Goal: Information Seeking & Learning: Learn about a topic

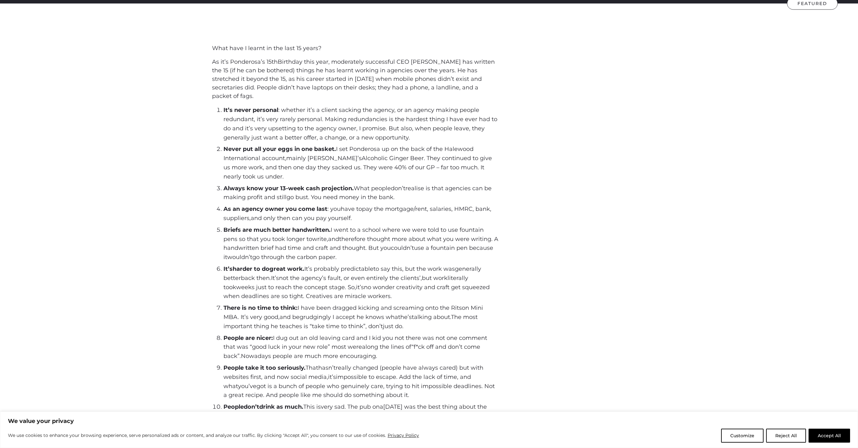
scroll to position [257, 0]
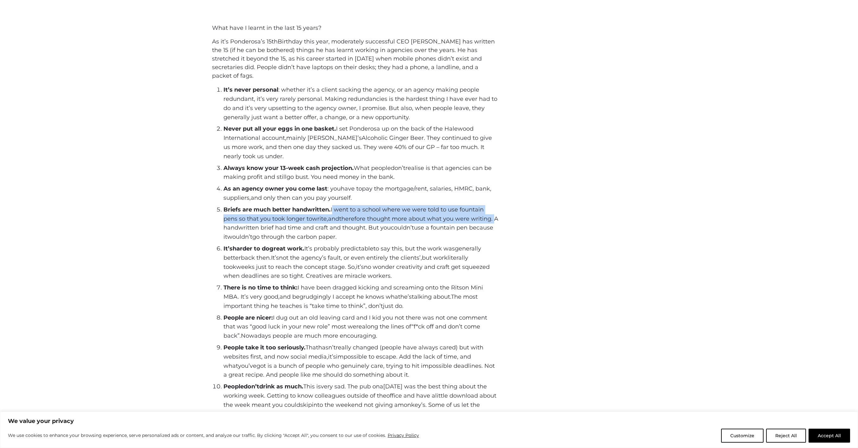
drag, startPoint x: 333, startPoint y: 209, endPoint x: 499, endPoint y: 218, distance: 166.9
click at [500, 218] on div "What have I learnt in the last 15 years? As it’s Ponderosa’s 15 th Birthday thi…" at bounding box center [429, 296] width 444 height 544
copy span "I went to a school where we were told to use fountain pens so that you took lon…"
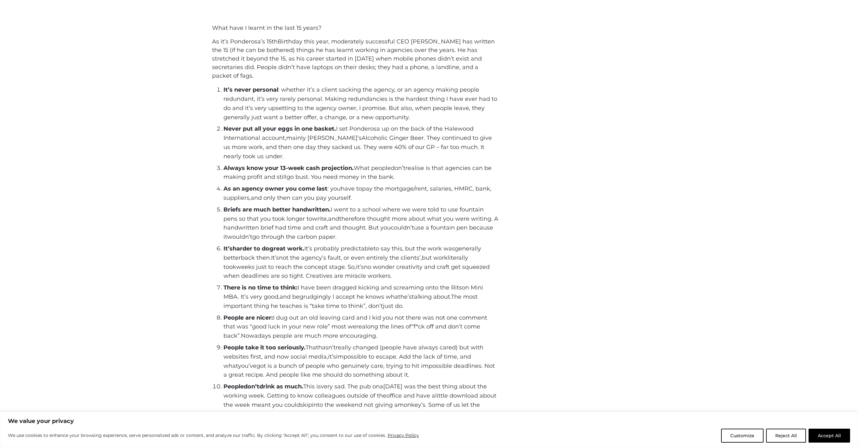
click at [108, 198] on div "What have I learnt in the last 15 years? As it’s Ponderosa’s 15 th Birthday thi…" at bounding box center [429, 296] width 858 height 544
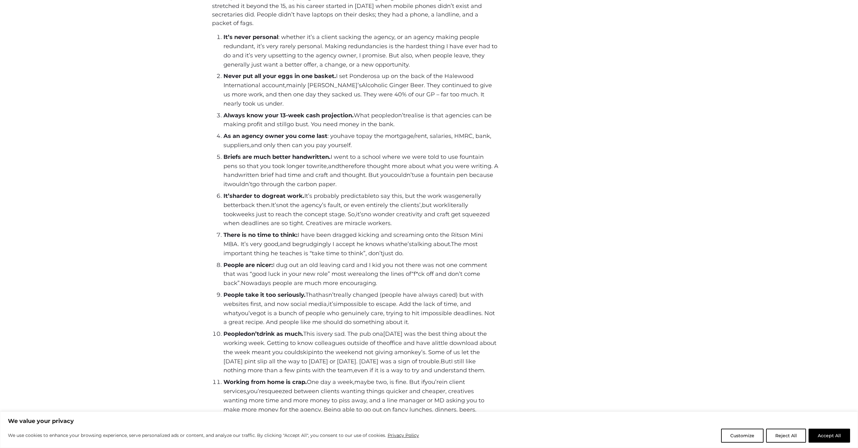
scroll to position [308, 0]
drag, startPoint x: 312, startPoint y: 256, endPoint x: 364, endPoint y: 254, distance: 52.3
click at [364, 254] on span "There is no time to think: I have been dragged kicking and screaming onto the R…" at bounding box center [353, 246] width 260 height 25
click at [322, 261] on ol "It’s never personal : whether it’s a client sacking the agency, or an agency ma…" at bounding box center [358, 276] width 280 height 483
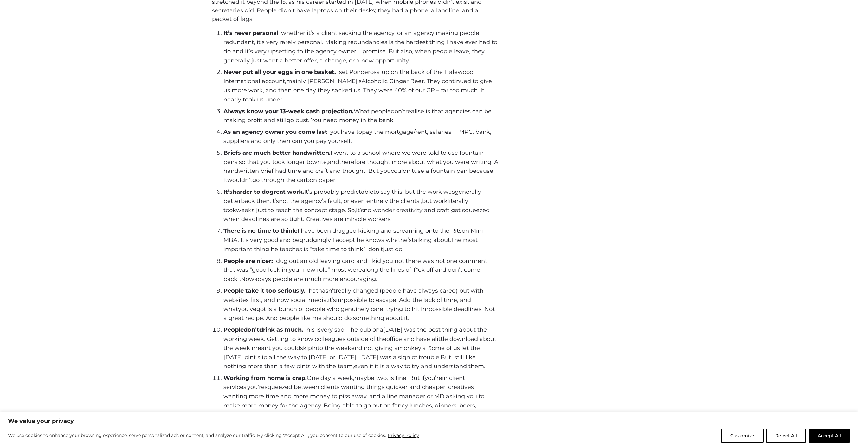
scroll to position [315, 0]
click at [312, 249] on span "he most important thing he teaches is “take time to think" at bounding box center [350, 244] width 254 height 16
drag, startPoint x: 310, startPoint y: 248, endPoint x: 364, endPoint y: 247, distance: 54.5
click at [364, 247] on span "There is no time to think: I have been dragged kicking and screaming onto the R…" at bounding box center [353, 239] width 260 height 25
copy span "“take time to think ”"
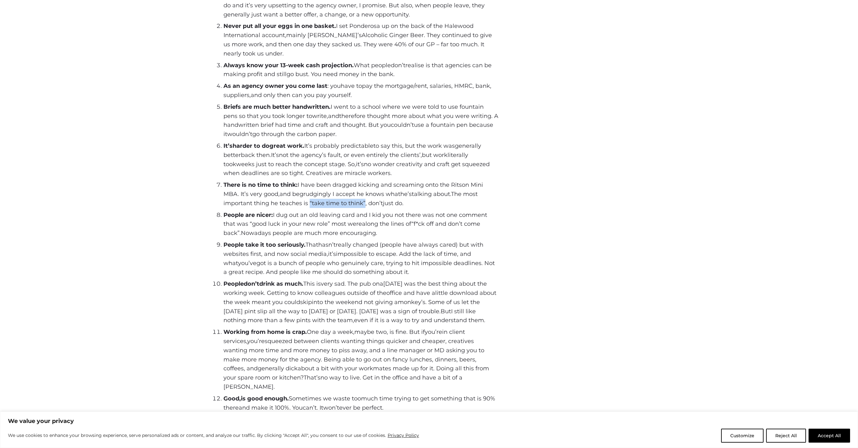
scroll to position [362, 0]
drag, startPoint x: 454, startPoint y: 183, endPoint x: 236, endPoint y: 190, distance: 217.8
click at [236, 190] on span "There is no time to think: I have been dragged kicking and screaming onto the R…" at bounding box center [353, 187] width 260 height 16
copy span "Ritson Mini MBA"
click at [174, 233] on div "What have I learnt in the last 15 years? As it’s Ponderosa’s 15 th Birthday thi…" at bounding box center [429, 191] width 858 height 544
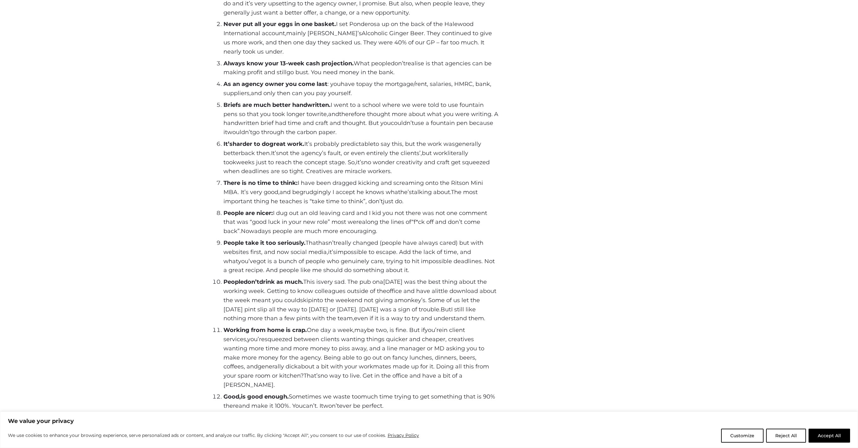
drag, startPoint x: 310, startPoint y: 201, endPoint x: 402, endPoint y: 200, distance: 92.5
click at [402, 200] on span "There is no time to think: I have been dragged kicking and screaming onto the R…" at bounding box center [353, 191] width 260 height 25
copy span "“take time to think ”, don’t just do"
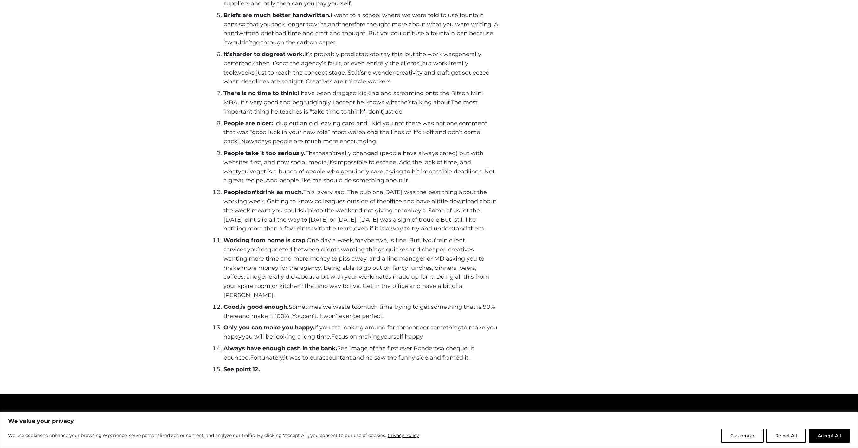
scroll to position [450, 0]
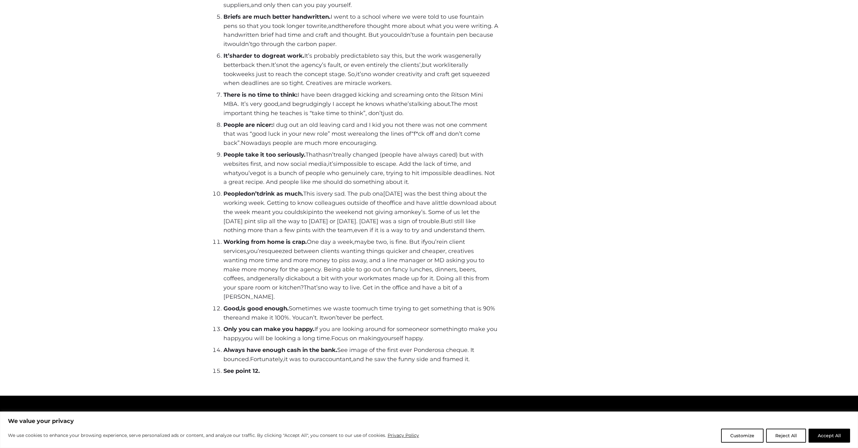
click at [424, 201] on span "have a" at bounding box center [425, 202] width 19 height 7
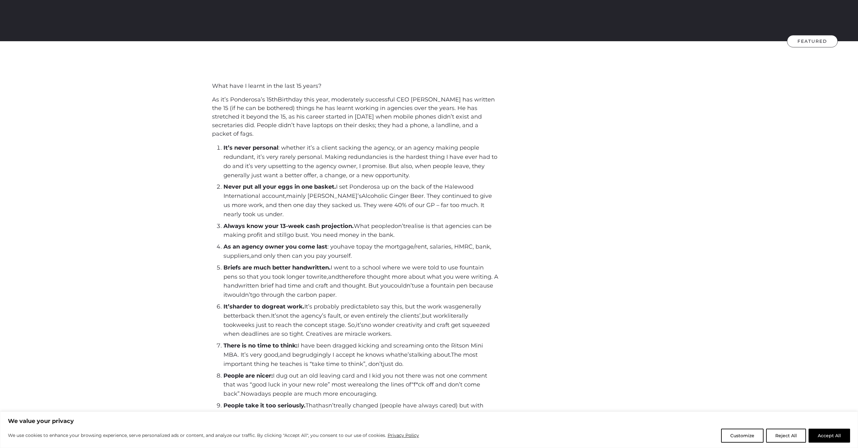
scroll to position [0, 0]
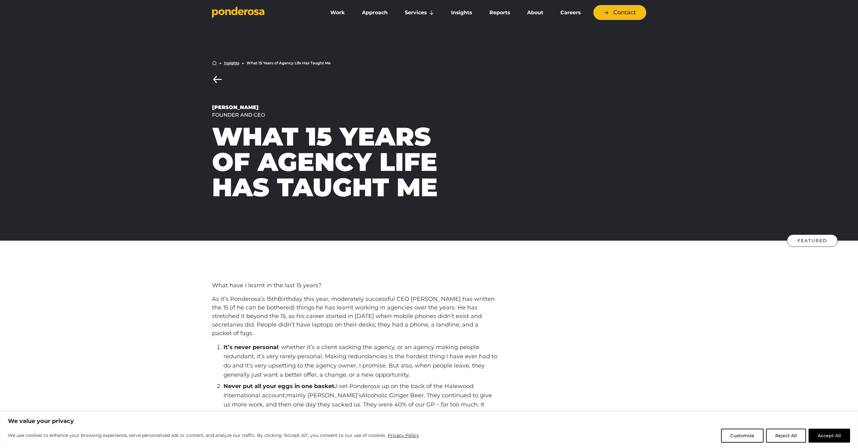
click at [240, 16] on icon "Go to homepage" at bounding box center [238, 12] width 52 height 12
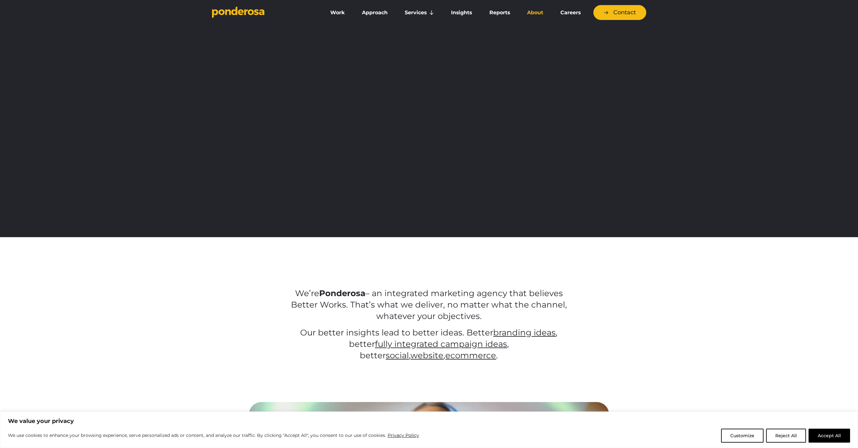
click at [537, 11] on link "About" at bounding box center [535, 12] width 31 height 13
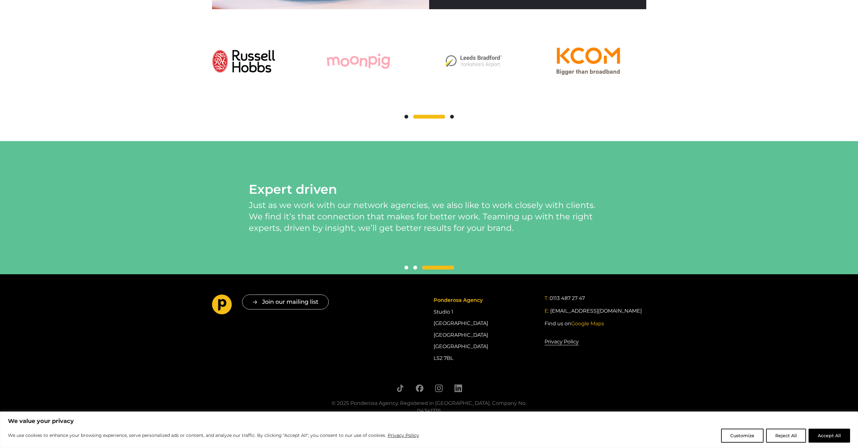
scroll to position [1399, 0]
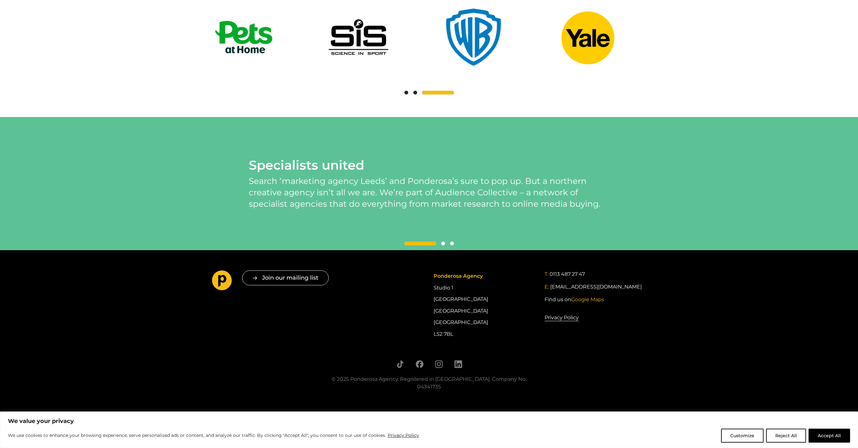
click at [415, 245] on span at bounding box center [420, 243] width 32 height 4
